Goal: Obtain resource: Obtain resource

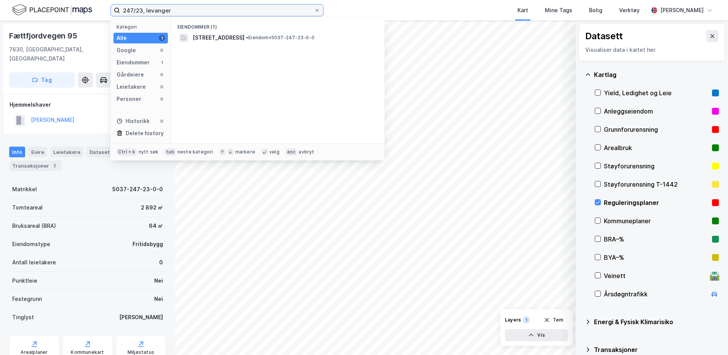
drag, startPoint x: 173, startPoint y: 8, endPoint x: 87, endPoint y: 5, distance: 85.8
click at [87, 5] on div "247/23, levanger Kategori Alle 1 Google 0 Eiendommer 1 Gårdeiere 0 Leietakere 0…" at bounding box center [364, 10] width 728 height 21
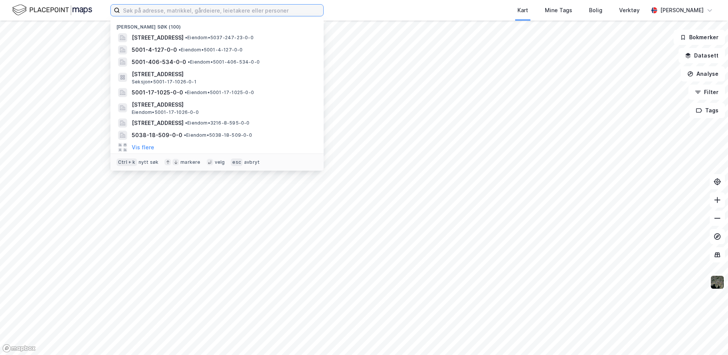
click at [180, 13] on input at bounding box center [221, 10] width 203 height 11
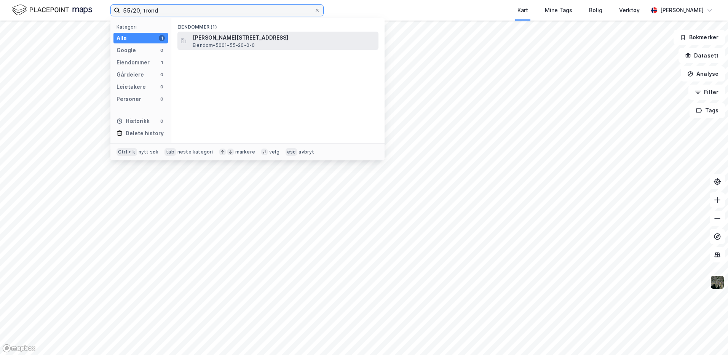
type input "55/20, trond"
click at [217, 42] on span "[PERSON_NAME][STREET_ADDRESS]" at bounding box center [284, 37] width 183 height 9
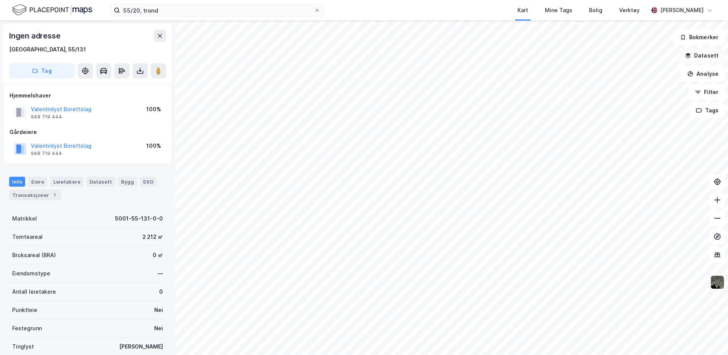
click at [685, 53] on button "Datasett" at bounding box center [702, 55] width 46 height 15
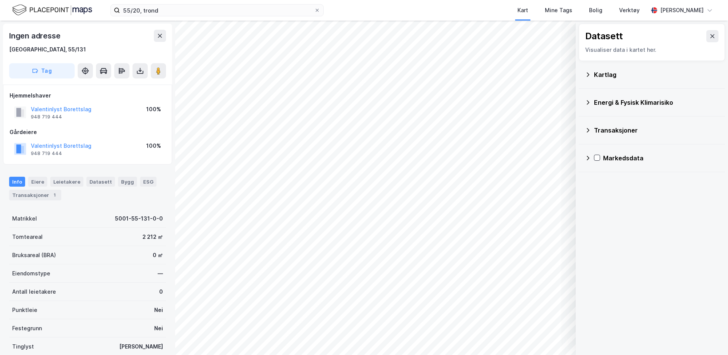
click at [609, 77] on div "Kartlag" at bounding box center [656, 74] width 125 height 9
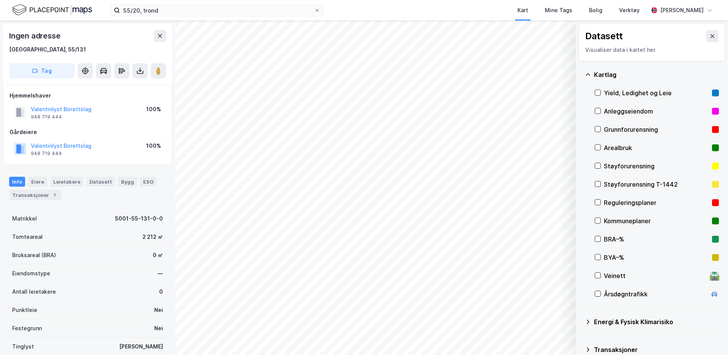
click at [606, 199] on div "Reguleringsplaner" at bounding box center [656, 202] width 105 height 9
click at [138, 72] on icon at bounding box center [140, 71] width 8 height 8
click at [117, 86] on div "Last ned grunnbok" at bounding box center [102, 86] width 44 height 6
